Goal: Task Accomplishment & Management: Manage account settings

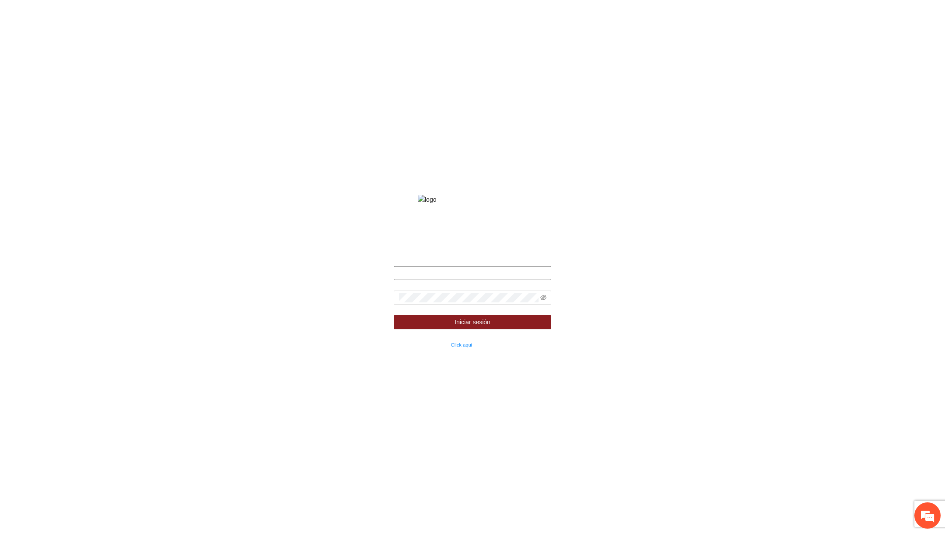
click at [490, 280] on input "text" at bounding box center [473, 273] width 158 height 14
type input "*"
type input "**********"
click at [547, 305] on span at bounding box center [473, 298] width 158 height 14
click at [543, 301] on icon "eye-invisible" at bounding box center [543, 298] width 6 height 6
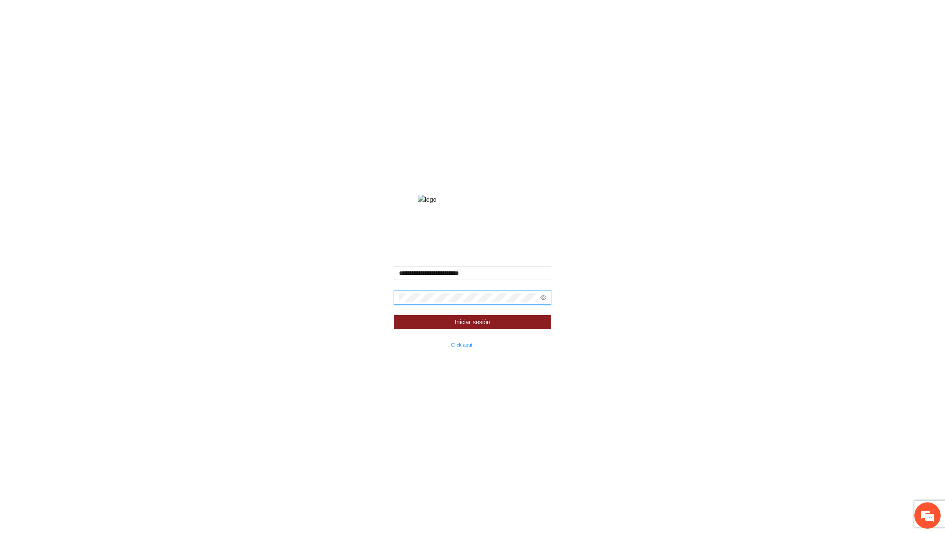
click at [394, 315] on button "Iniciar sesión" at bounding box center [473, 322] width 158 height 14
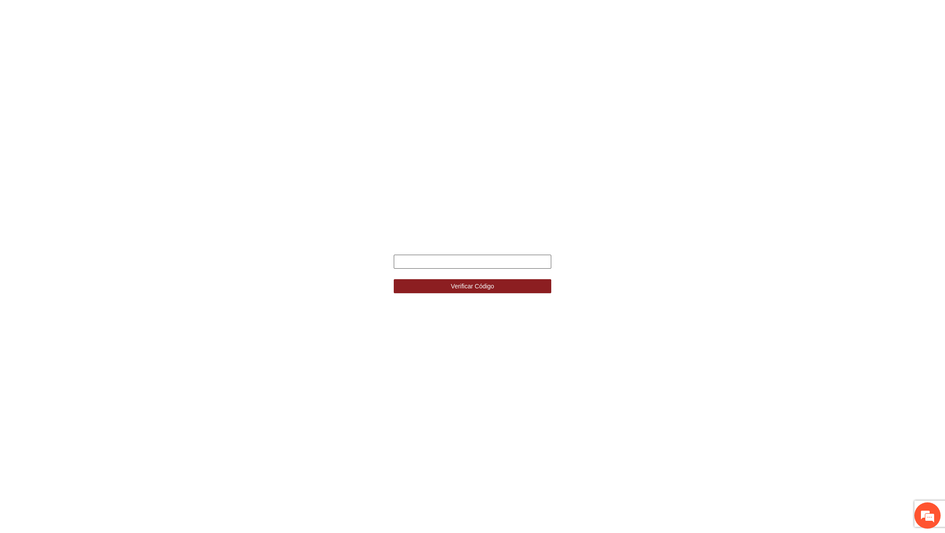
click at [525, 263] on input "text" at bounding box center [473, 262] width 158 height 14
type input "******"
click at [394, 279] on button "Verificar Código" at bounding box center [473, 286] width 158 height 14
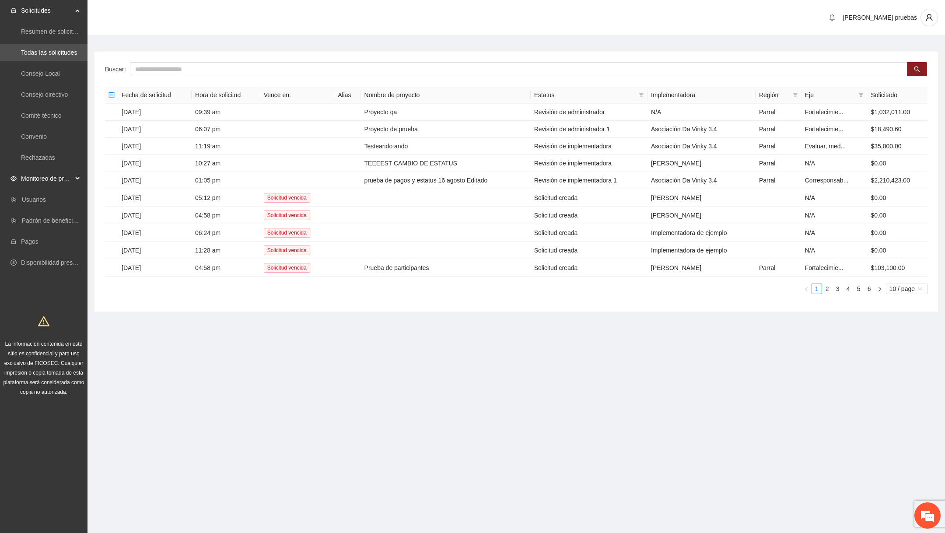
click at [50, 183] on span "Monitoreo de proyectos" at bounding box center [47, 179] width 52 height 18
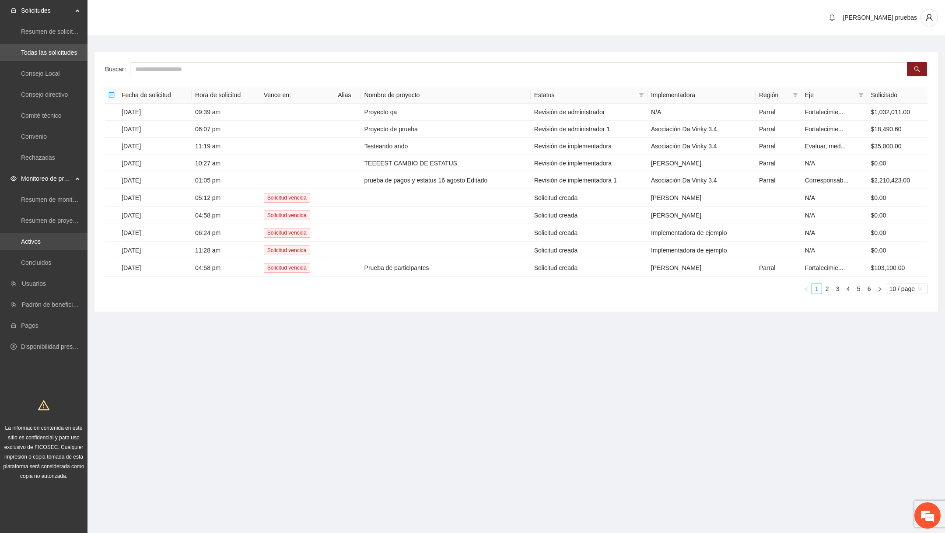
click at [41, 242] on link "Activos" at bounding box center [31, 241] width 20 height 7
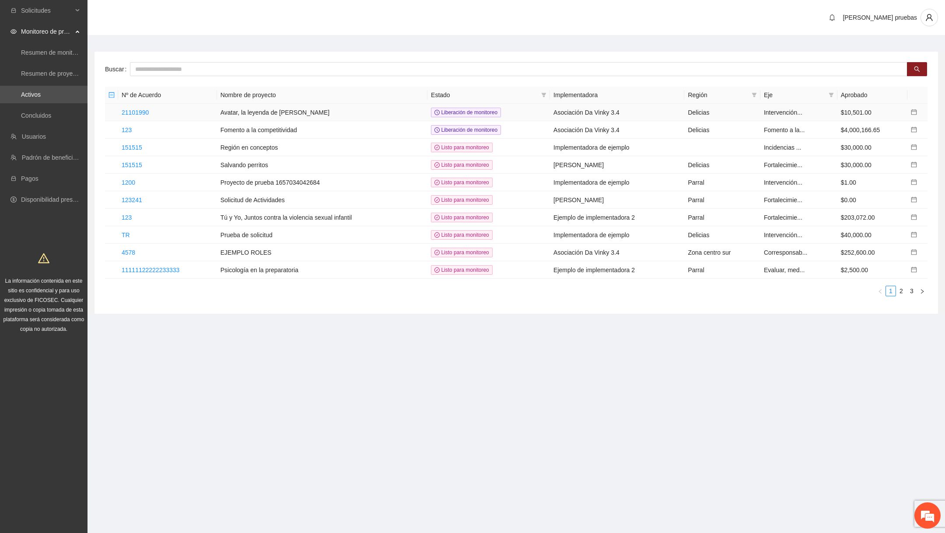
click at [134, 118] on td "21101990" at bounding box center [167, 113] width 99 height 18
click at [140, 113] on link "21101990" at bounding box center [135, 112] width 27 height 7
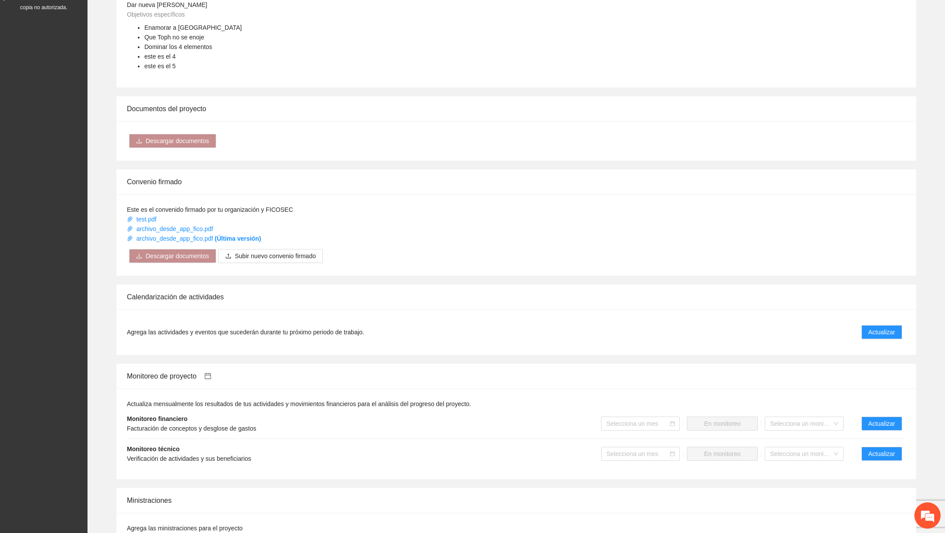
scroll to position [393, 0]
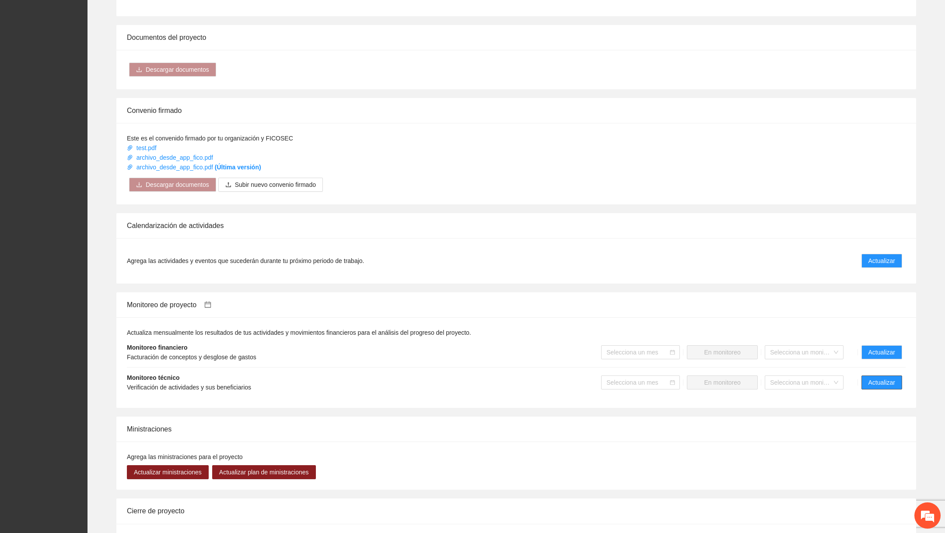
click at [889, 382] on span "Actualizar" at bounding box center [882, 383] width 27 height 10
click at [883, 347] on span "Actualizar" at bounding box center [882, 352] width 27 height 10
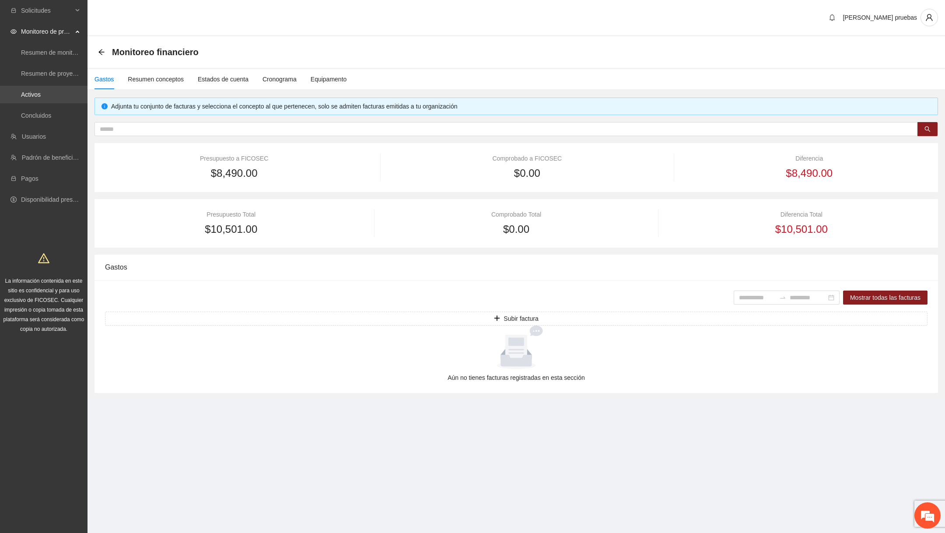
click at [32, 92] on link "Activos" at bounding box center [31, 94] width 20 height 7
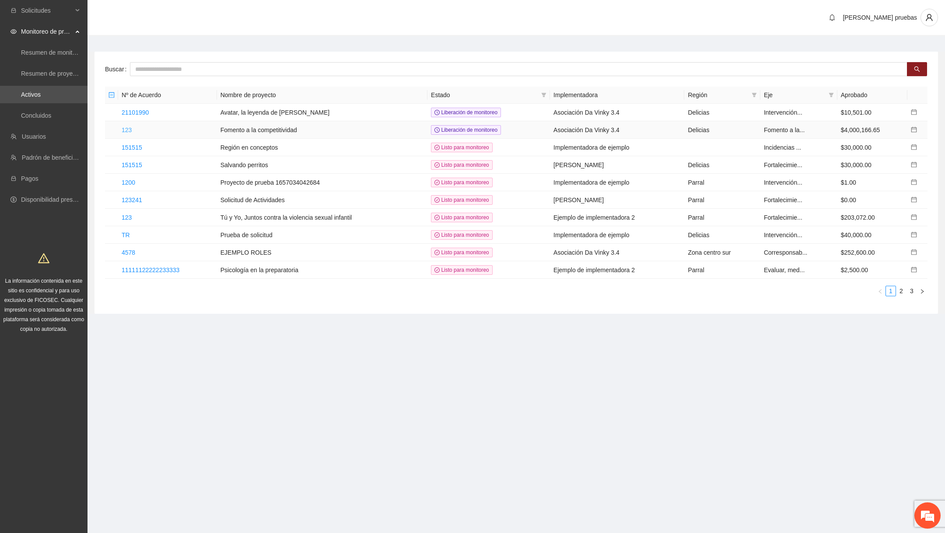
click at [129, 128] on link "123" at bounding box center [127, 129] width 10 height 7
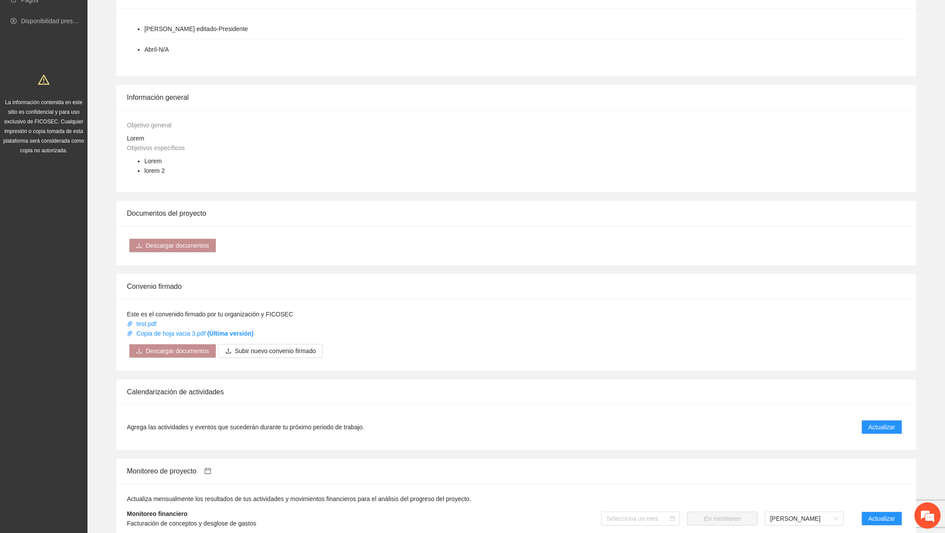
scroll to position [463, 0]
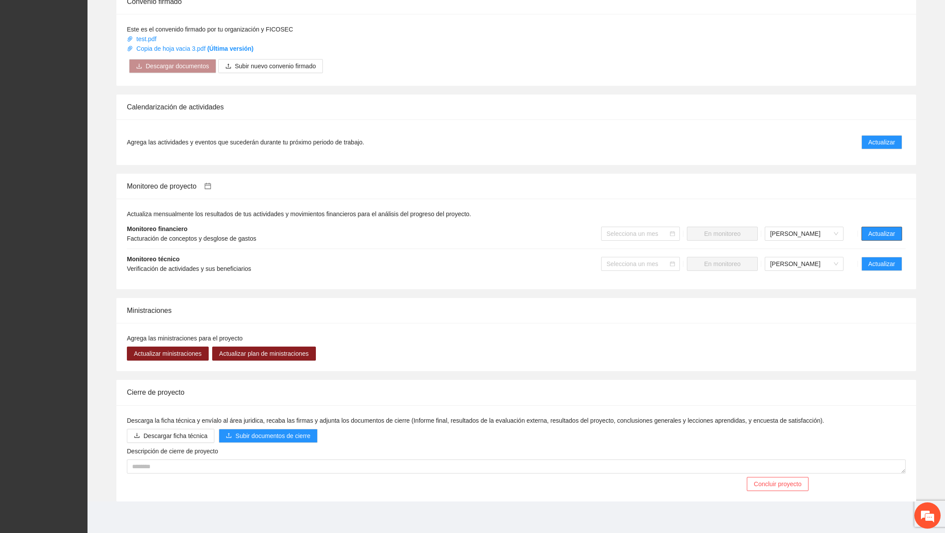
click at [900, 233] on button "Actualizar" at bounding box center [882, 234] width 41 height 14
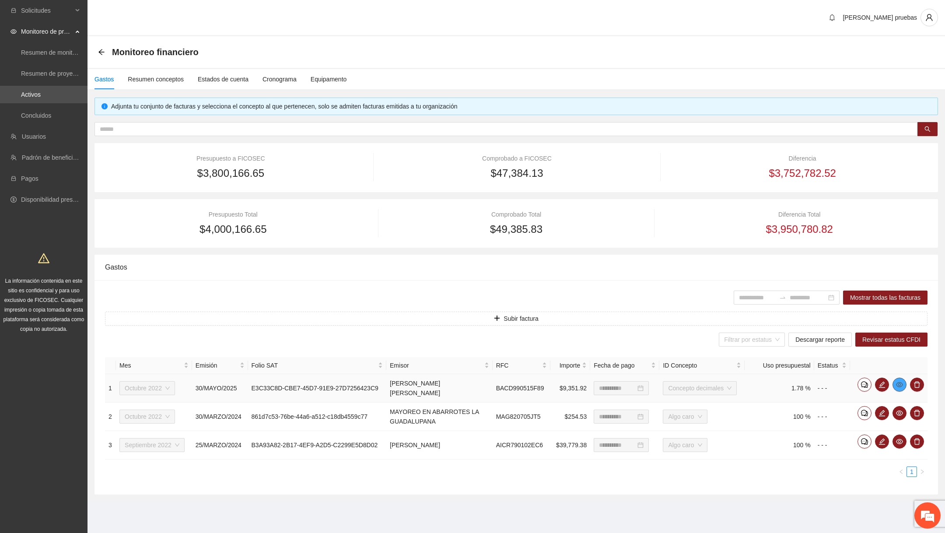
click at [899, 381] on icon "eye" at bounding box center [899, 384] width 7 height 7
click at [901, 413] on icon "eye" at bounding box center [899, 412] width 7 height 5
click at [639, 60] on div "Monitoreo financiero" at bounding box center [516, 52] width 837 height 18
click at [883, 388] on button "button" at bounding box center [882, 385] width 14 height 14
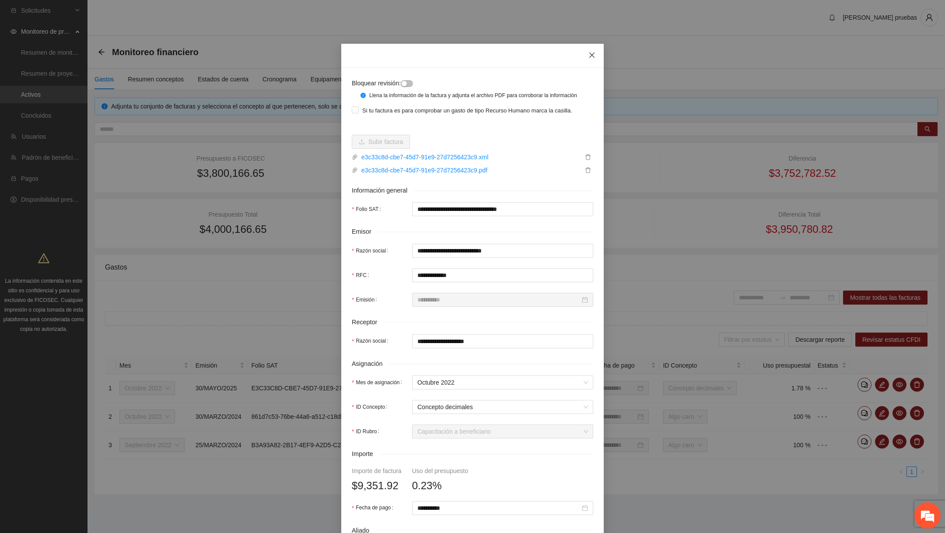
click at [592, 60] on span "Close" at bounding box center [592, 56] width 24 height 24
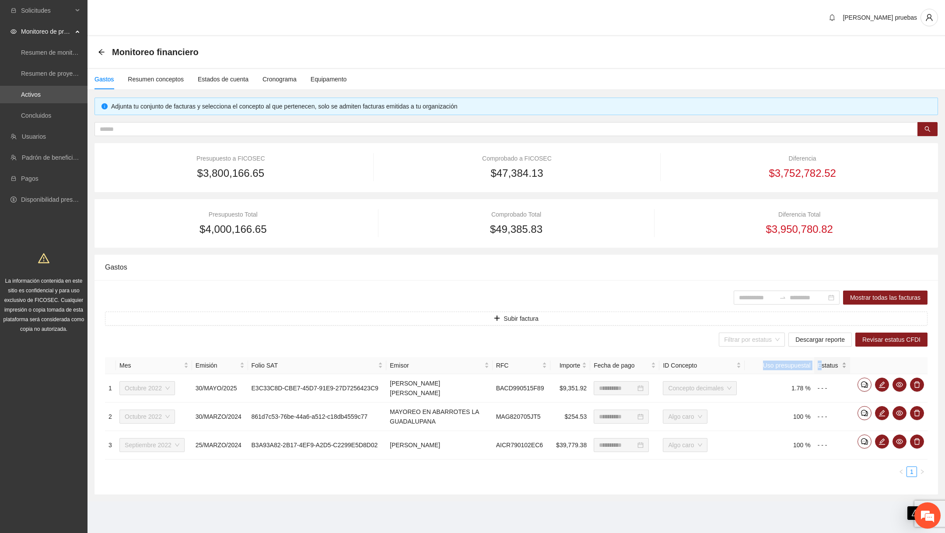
drag, startPoint x: 760, startPoint y: 365, endPoint x: 822, endPoint y: 365, distance: 62.1
click at [821, 365] on tr "Mes Emisión Folio SAT Emisor RFC Importe Fecha de pago ID Concepto Uso presupue…" at bounding box center [516, 365] width 823 height 17
click at [804, 364] on th "Uso presupuestal" at bounding box center [779, 365] width 69 height 17
click at [803, 364] on th "Uso presupuestal" at bounding box center [779, 365] width 69 height 17
click at [758, 361] on th "Uso presupuestal" at bounding box center [779, 365] width 69 height 17
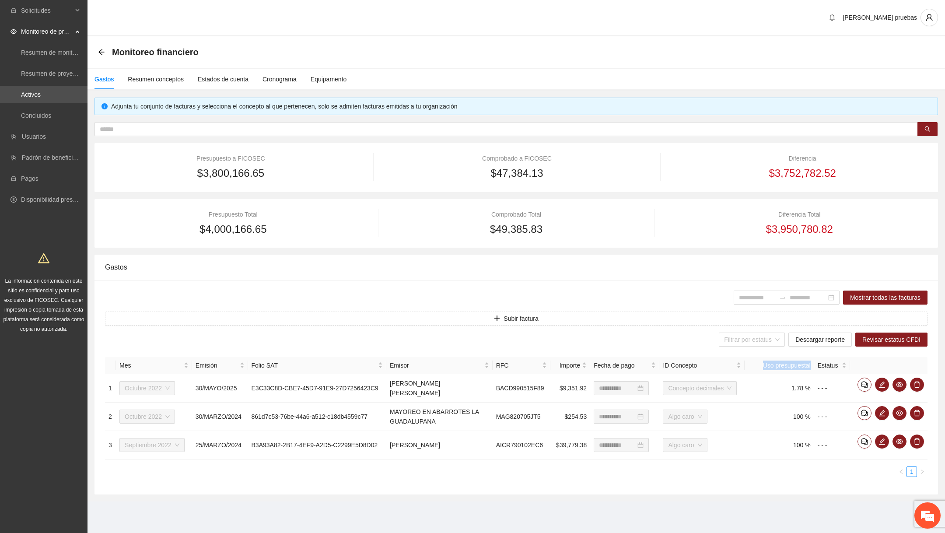
drag, startPoint x: 758, startPoint y: 364, endPoint x: 812, endPoint y: 361, distance: 53.9
click at [812, 361] on th "Uso presupuestal" at bounding box center [779, 365] width 69 height 17
copy th "Uso presupuestal"
click at [901, 385] on icon "eye" at bounding box center [899, 384] width 7 height 7
click at [41, 93] on link "Activos" at bounding box center [31, 94] width 20 height 7
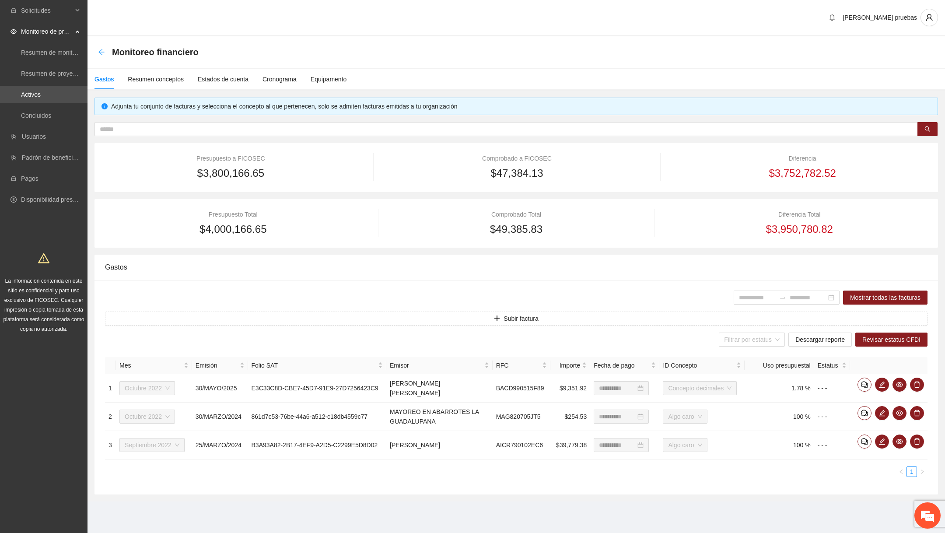
click at [99, 53] on icon "arrow-left" at bounding box center [101, 52] width 6 height 6
click at [41, 98] on link "Activos" at bounding box center [31, 94] width 20 height 7
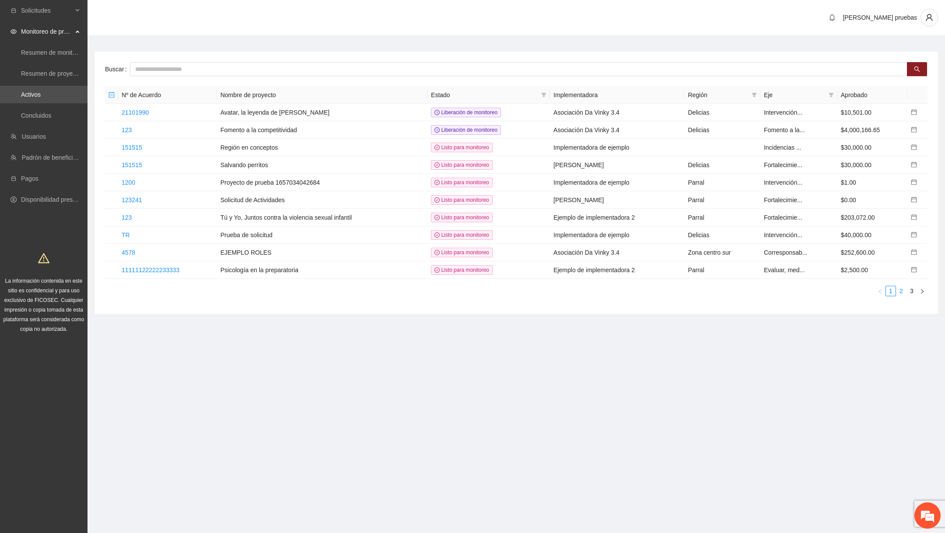
click at [903, 290] on link "2" at bounding box center [902, 291] width 10 height 10
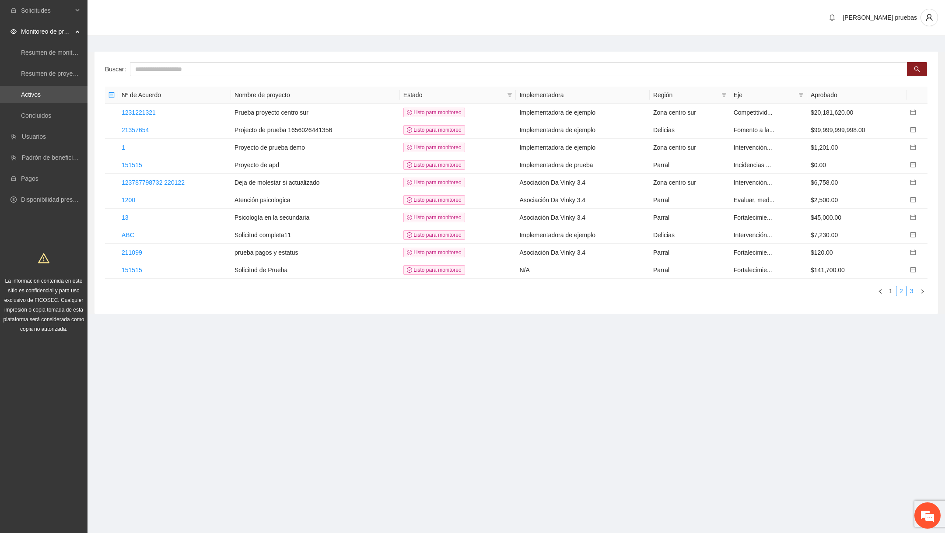
click at [911, 287] on link "3" at bounding box center [912, 291] width 10 height 10
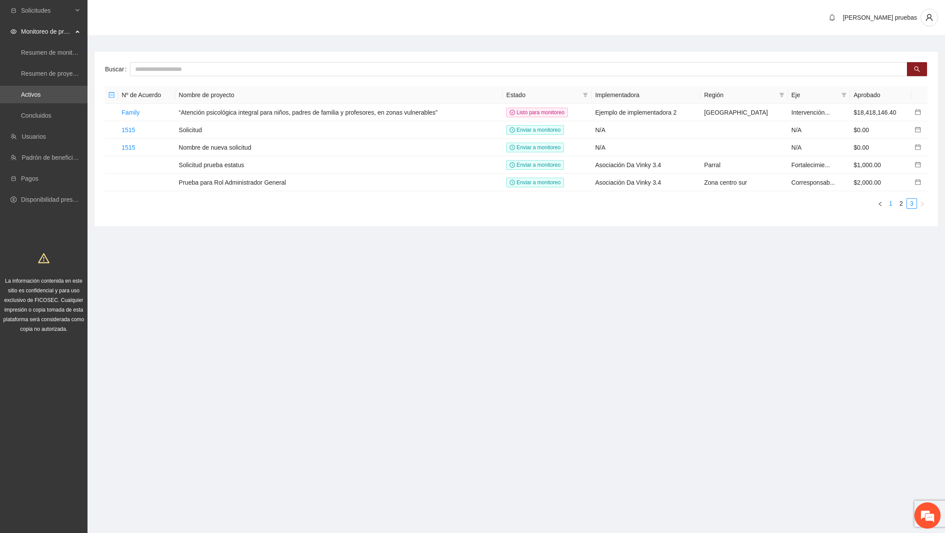
click at [893, 203] on link "1" at bounding box center [891, 204] width 10 height 10
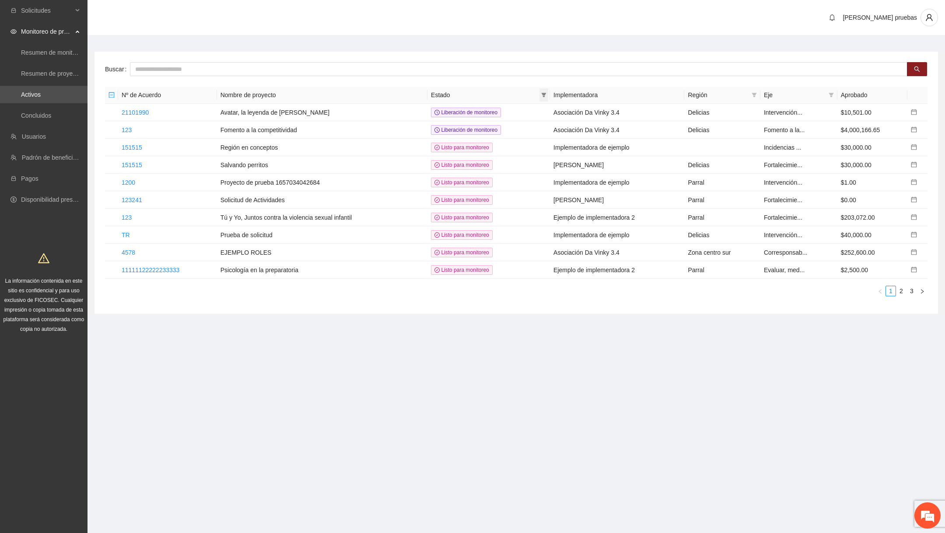
click at [548, 94] on span at bounding box center [544, 94] width 9 height 13
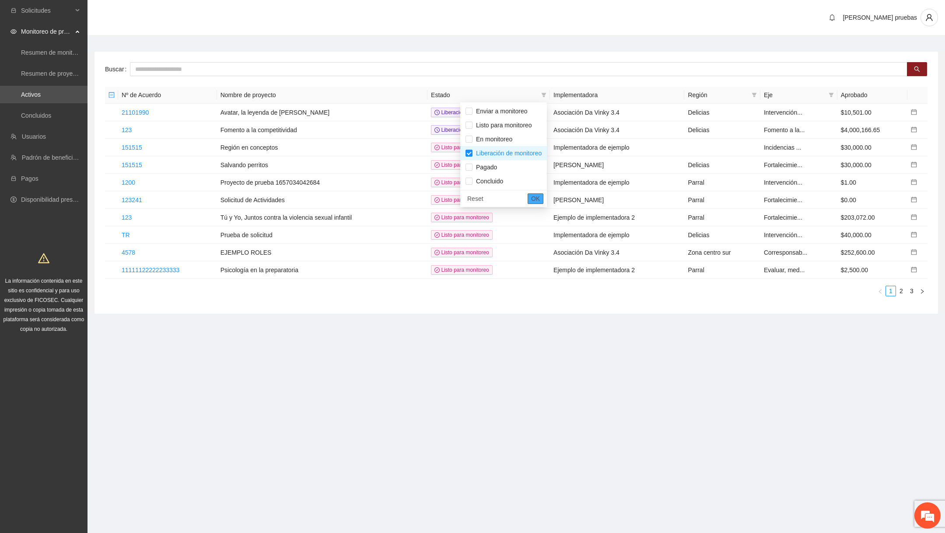
click at [539, 199] on span "OK" at bounding box center [535, 199] width 9 height 10
